Goal: Obtain resource: Download file/media

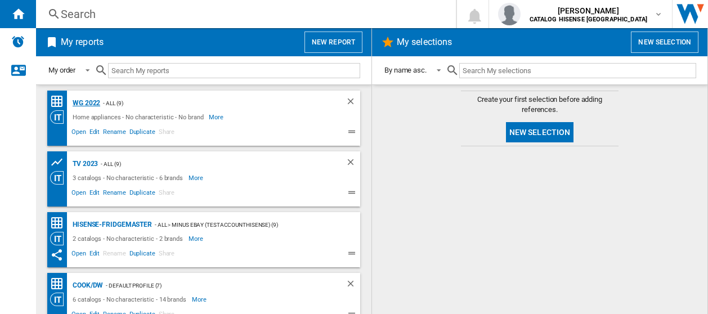
click at [84, 102] on div "WG 2022" at bounding box center [85, 103] width 30 height 14
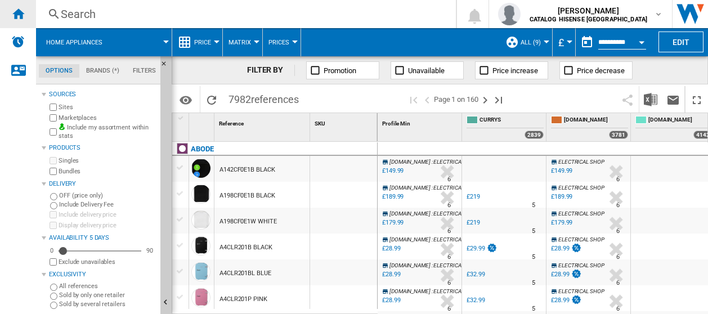
click at [23, 16] on ng-md-icon "Home" at bounding box center [18, 14] width 14 height 14
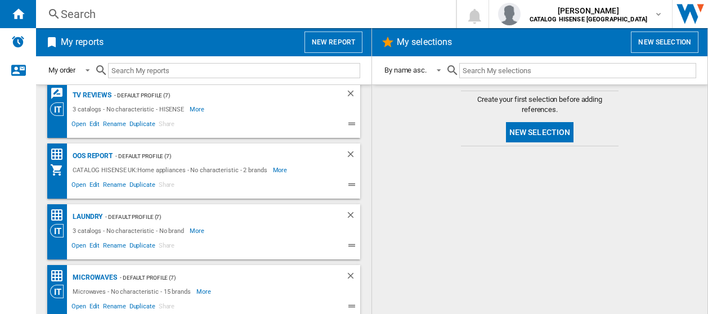
scroll to position [257, 0]
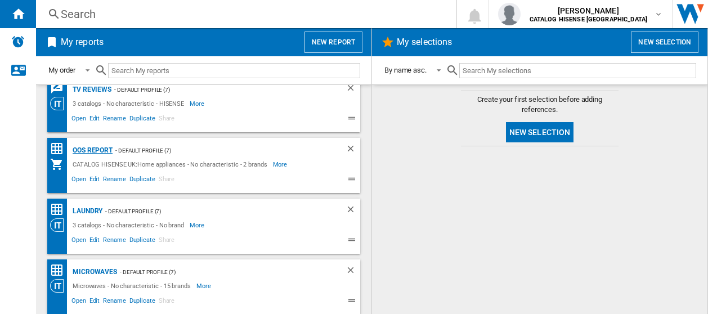
click at [98, 149] on div "OOS REPORT" at bounding box center [91, 151] width 43 height 14
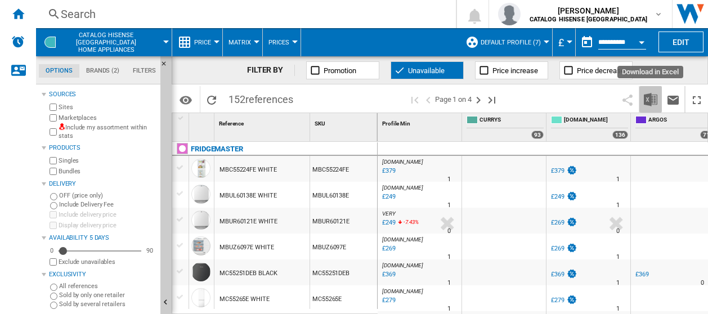
click at [649, 96] on img "Download in Excel" at bounding box center [651, 100] width 14 height 14
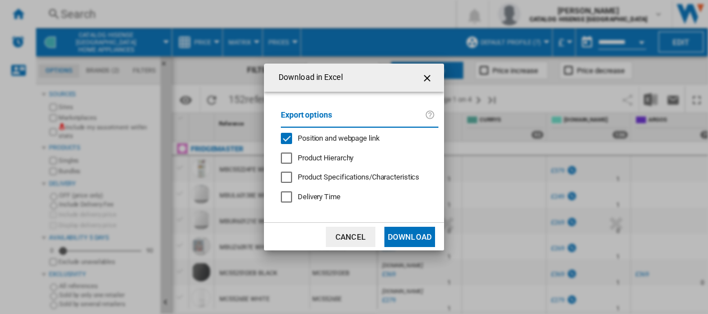
click at [288, 133] on div "Position and webpage link" at bounding box center [286, 138] width 11 height 11
click at [405, 237] on button "Download" at bounding box center [410, 237] width 51 height 20
